Goal: Information Seeking & Learning: Learn about a topic

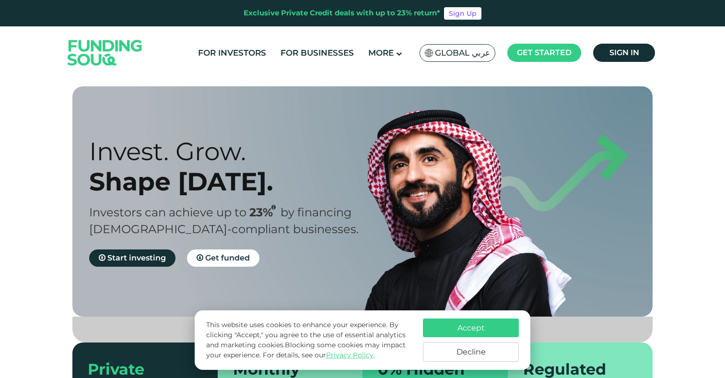
scroll to position [19, 0]
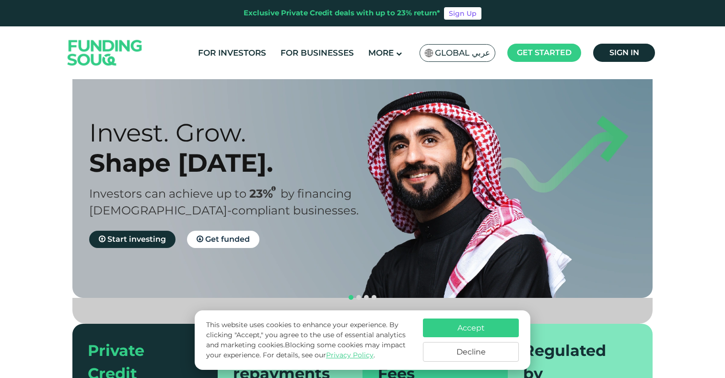
click at [466, 351] on button "Decline" at bounding box center [471, 352] width 96 height 20
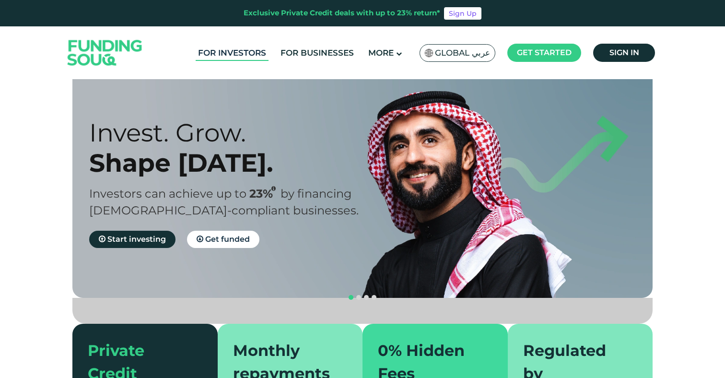
click at [242, 57] on link "For Investors" at bounding box center [232, 53] width 73 height 16
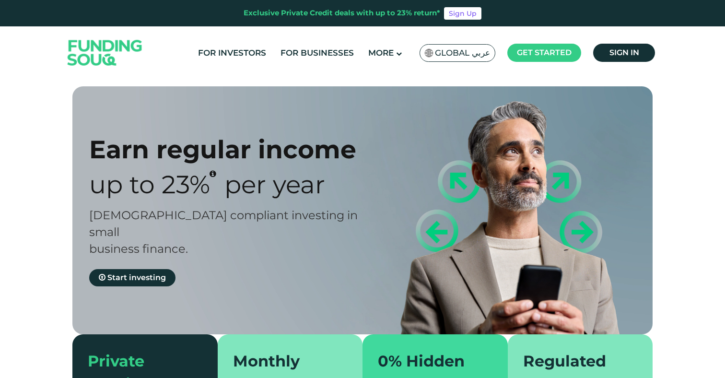
scroll to position [102, 0]
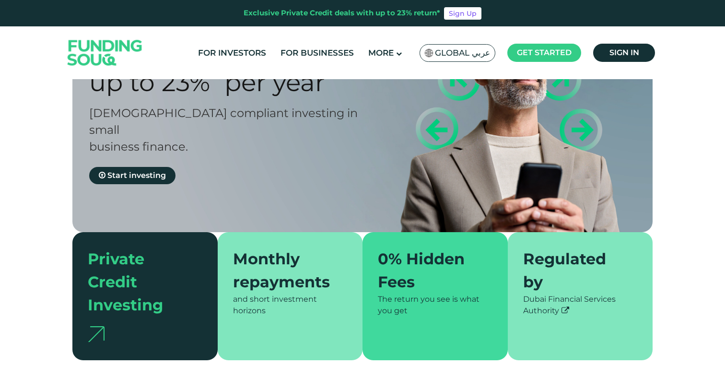
click at [154, 171] on span "Start investing" at bounding box center [136, 175] width 58 height 9
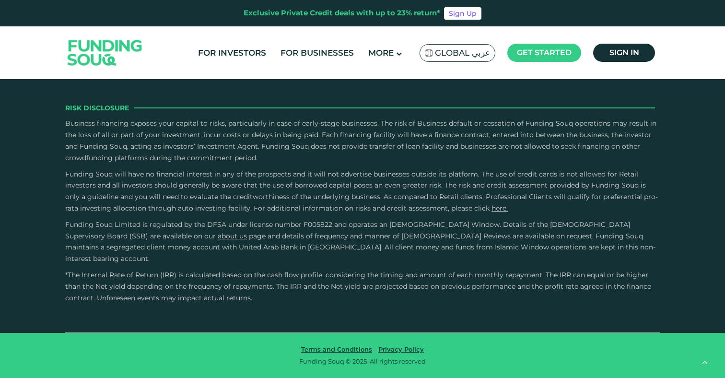
scroll to position [1836, 0]
type tc-range-slider "1000000"
drag, startPoint x: 112, startPoint y: 196, endPoint x: 262, endPoint y: 192, distance: 150.6
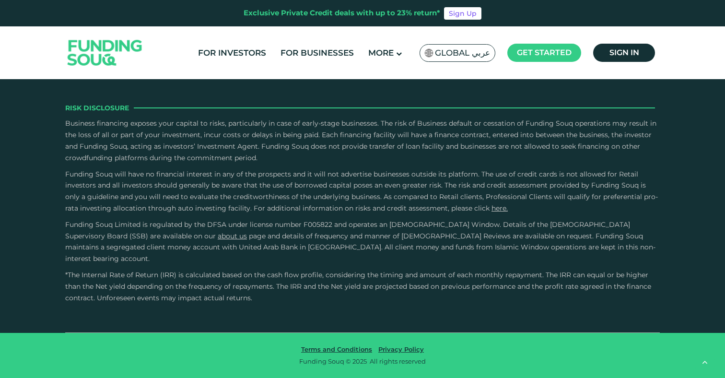
radio input "true"
click at [0, 0] on input "Owner Character and Commitment" at bounding box center [0, 0] width 0 height 0
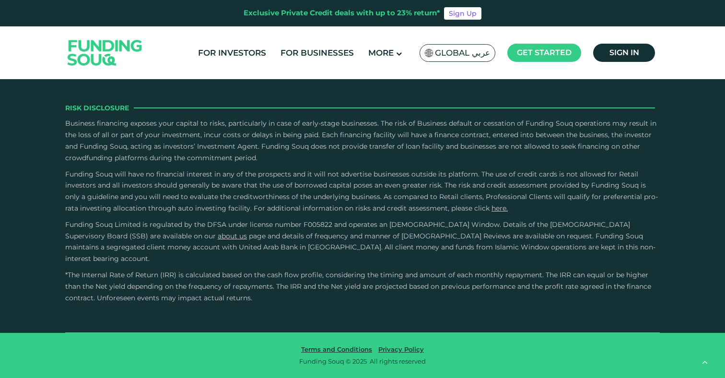
click at [0, 0] on input "Owner Character and Commitment" at bounding box center [0, 0] width 0 height 0
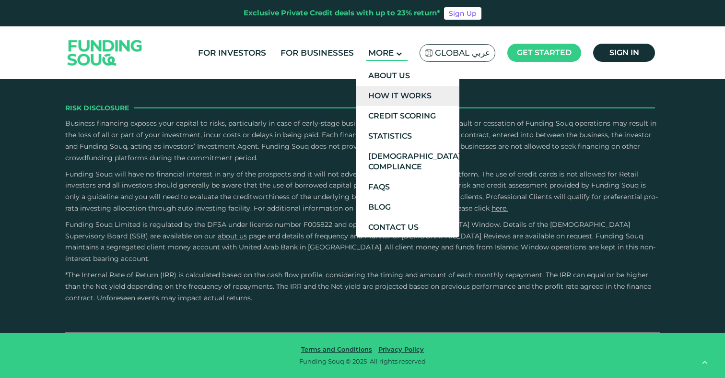
click at [398, 92] on link "How It Works" at bounding box center [407, 96] width 103 height 20
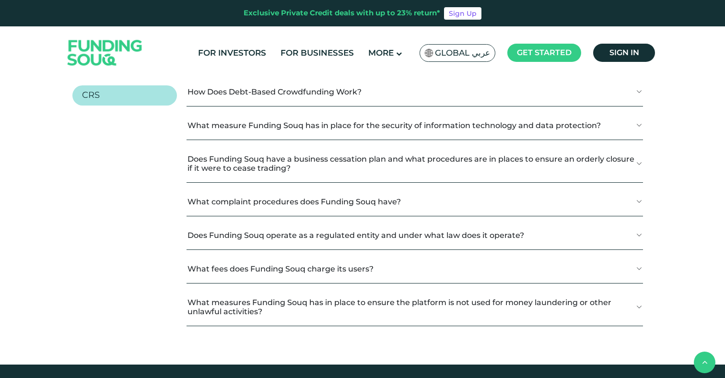
scroll to position [1126, 0]
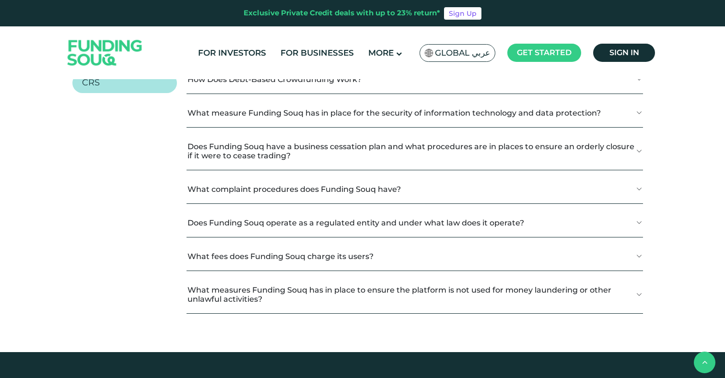
click at [127, 14] on link "KYC" at bounding box center [124, 4] width 105 height 20
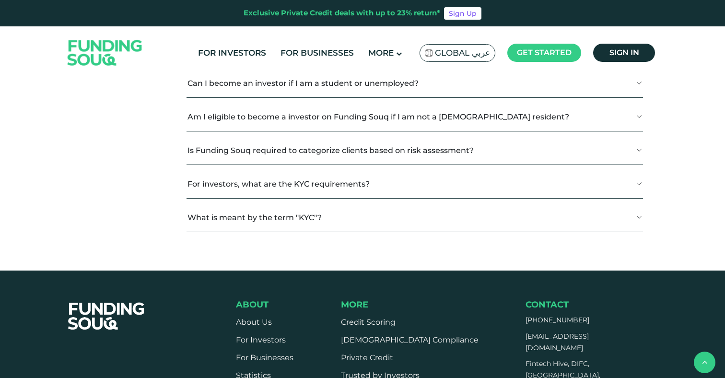
scroll to position [1158, 0]
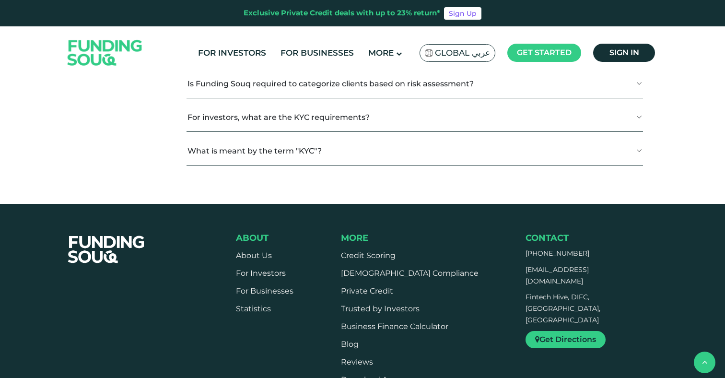
scroll to position [1236, 0]
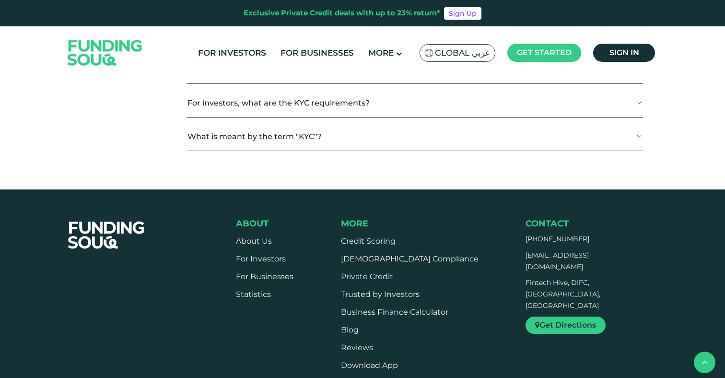
click at [274, 16] on button "Can I become an investor if I am a student or unemployed?" at bounding box center [415, 2] width 456 height 28
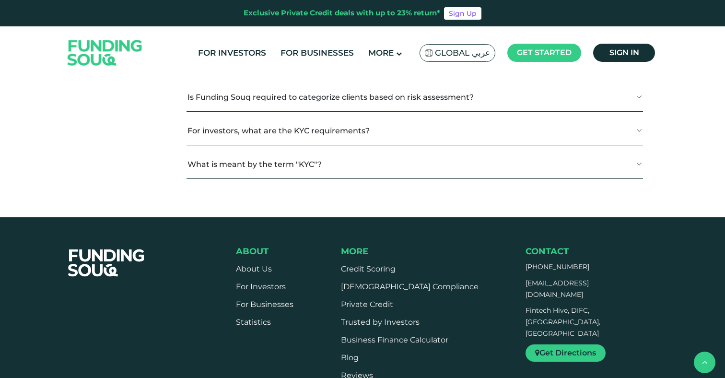
click at [274, 16] on button "Can I become an investor if I am a student or unemployed?" at bounding box center [415, 2] width 456 height 28
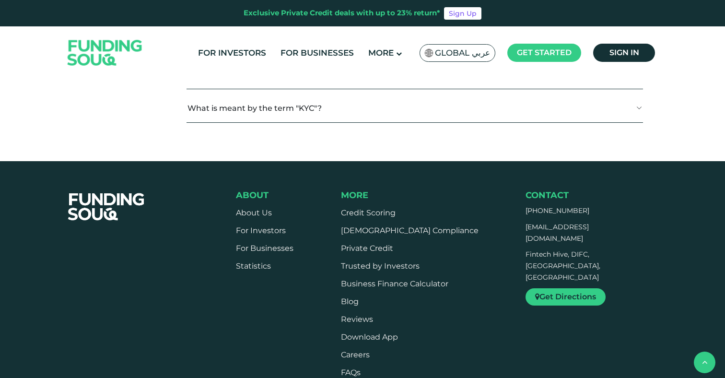
scroll to position [1265, 0]
click at [307, 89] on button "For investors, what are the KYC requirements?" at bounding box center [415, 74] width 456 height 28
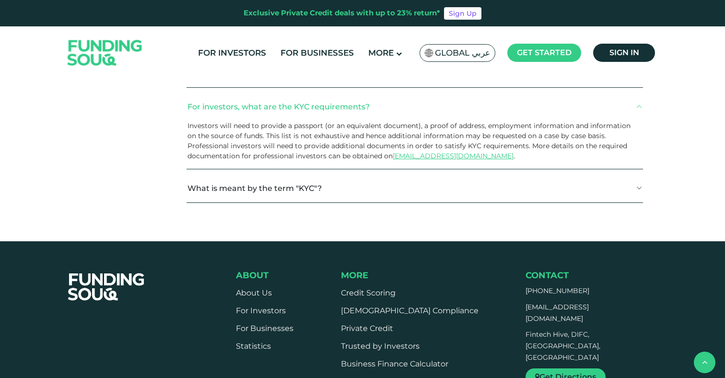
scroll to position [1232, 0]
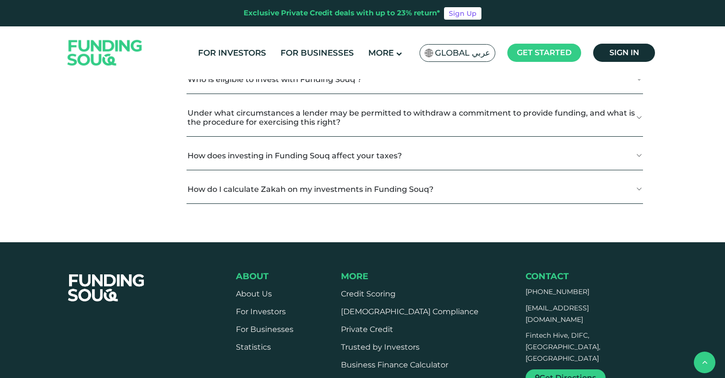
scroll to position [1882, 0]
